Goal: Transaction & Acquisition: Download file/media

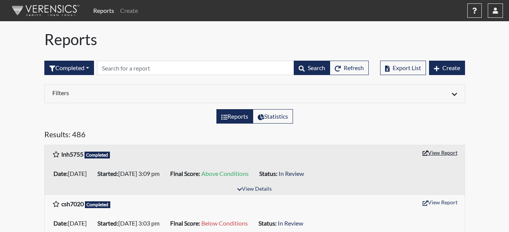
click at [437, 153] on button "View Report" at bounding box center [440, 153] width 42 height 12
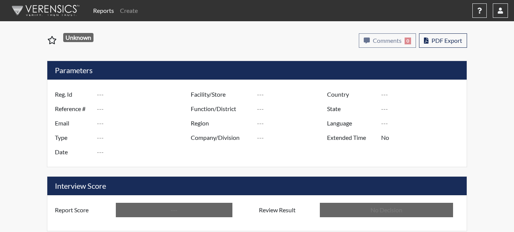
type input "lnh5755"
type input "51322"
type input "---"
type input "Corrections Pre-Employment"
type input "Sep 16, 2025"
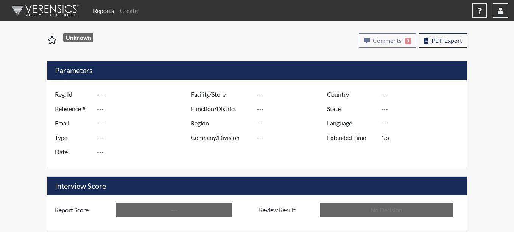
type input "Coastal SP"
type input "[GEOGRAPHIC_DATA]"
type input "[US_STATE]"
type input "English"
type input "Above Conditions"
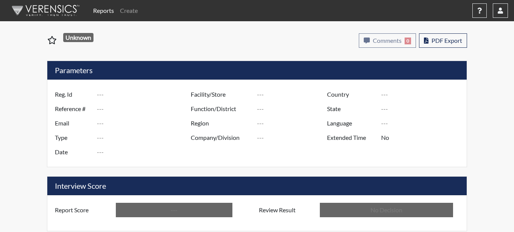
type input "In Review"
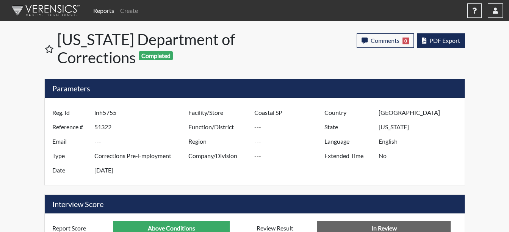
scroll to position [126, 315]
click at [447, 42] on span "PDF Export" at bounding box center [444, 40] width 31 height 7
